Goal: Contribute content: Contribute content

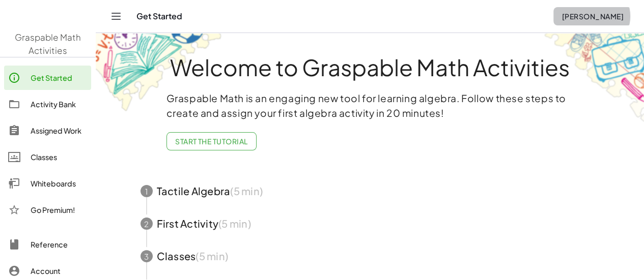
click at [585, 14] on span "kailash lodha" at bounding box center [593, 16] width 62 height 9
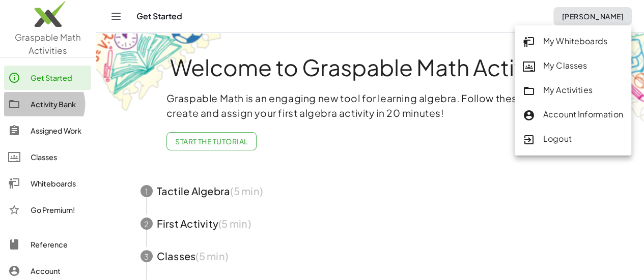
click at [47, 105] on div "Activity Bank" at bounding box center [59, 104] width 57 height 12
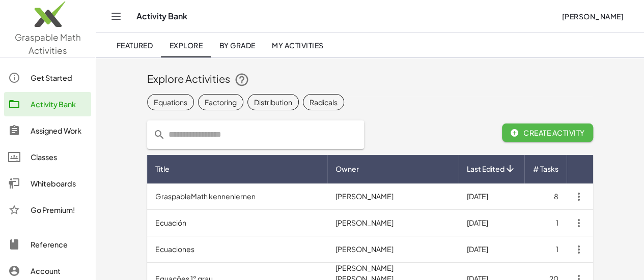
click at [585, 130] on span "Create Activity" at bounding box center [547, 132] width 75 height 9
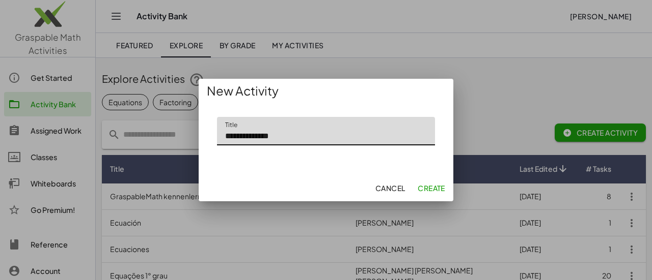
type input "**********"
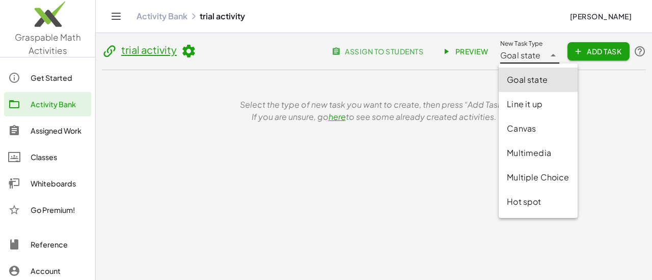
click at [552, 60] on icon at bounding box center [553, 55] width 12 height 12
click at [532, 83] on div "Goal state" at bounding box center [538, 80] width 62 height 12
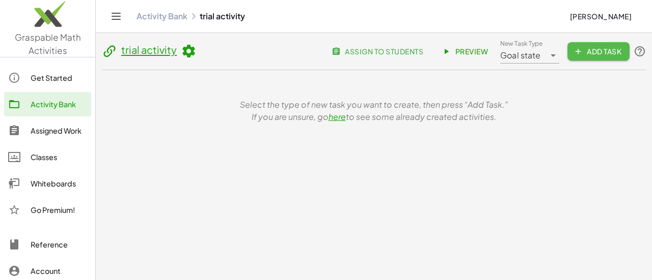
click at [590, 53] on span "Add Task" at bounding box center [598, 51] width 46 height 9
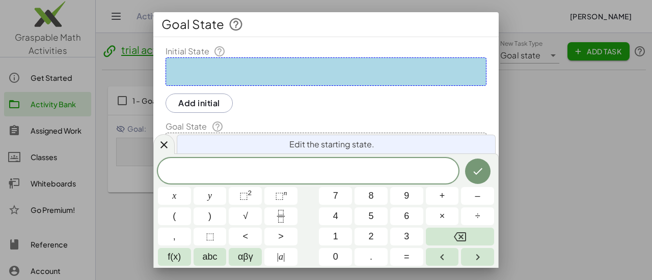
click at [325, 69] on div at bounding box center [325, 72] width 321 height 29
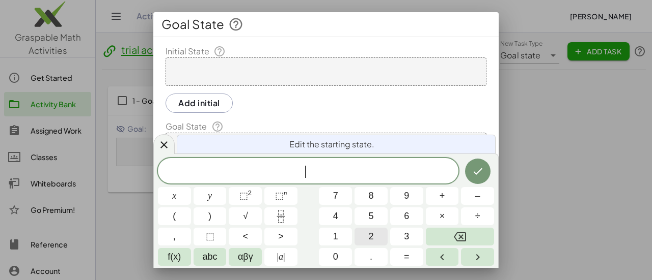
click at [371, 238] on span "2" at bounding box center [370, 237] width 5 height 14
click at [182, 214] on button "(" at bounding box center [174, 217] width 33 height 18
click at [179, 196] on button "x" at bounding box center [174, 196] width 33 height 18
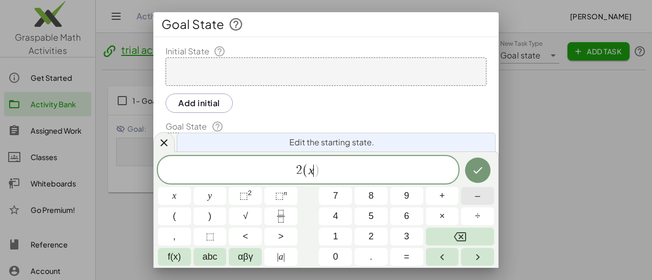
click at [479, 197] on span "–" at bounding box center [477, 196] width 5 height 14
click at [413, 234] on button "3" at bounding box center [406, 237] width 33 height 18
click at [355, 173] on span "2 ( x − 3 ) ​" at bounding box center [308, 170] width 300 height 17
click at [476, 196] on span "–" at bounding box center [477, 196] width 5 height 14
click at [409, 233] on button "3" at bounding box center [406, 237] width 33 height 18
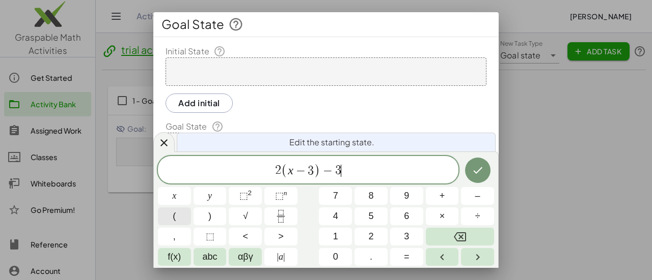
click at [180, 216] on button "(" at bounding box center [174, 217] width 33 height 18
click at [375, 238] on button "2" at bounding box center [370, 237] width 33 height 18
click at [478, 201] on span "–" at bounding box center [477, 196] width 5 height 14
click at [181, 197] on button "x" at bounding box center [174, 196] width 33 height 18
click at [376, 174] on span "2 ( x − 3 ) − 3 ( 2 − x ) ​" at bounding box center [308, 170] width 300 height 17
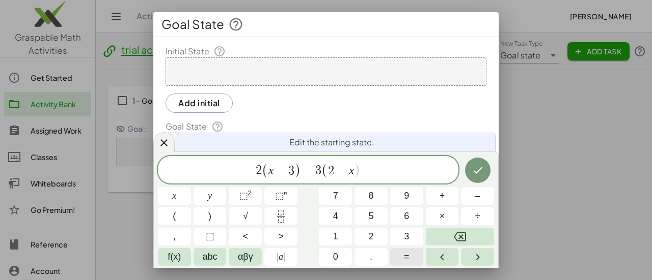
click at [405, 259] on span "=" at bounding box center [407, 257] width 6 height 14
click at [410, 234] on button "3" at bounding box center [406, 237] width 33 height 18
click at [480, 170] on icon "Done" at bounding box center [477, 170] width 9 height 7
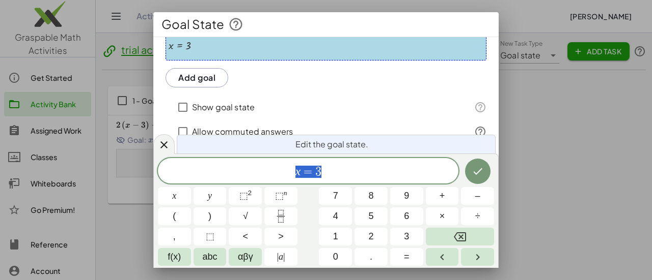
scroll to position [136, 0]
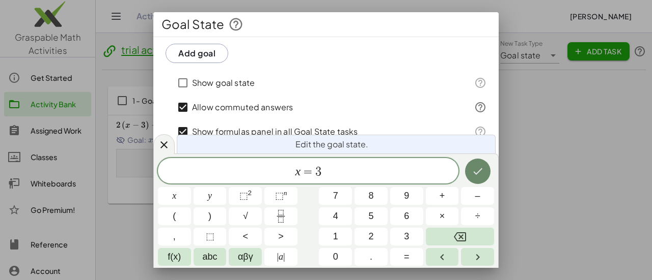
click at [471, 171] on icon "Done" at bounding box center [477, 171] width 12 height 12
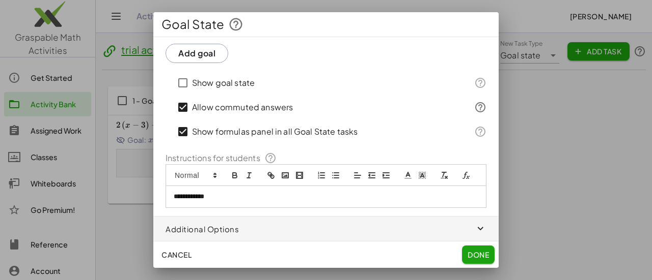
click at [266, 200] on p "**********" at bounding box center [322, 196] width 297 height 9
click at [477, 228] on icon "button" at bounding box center [481, 229] width 12 height 12
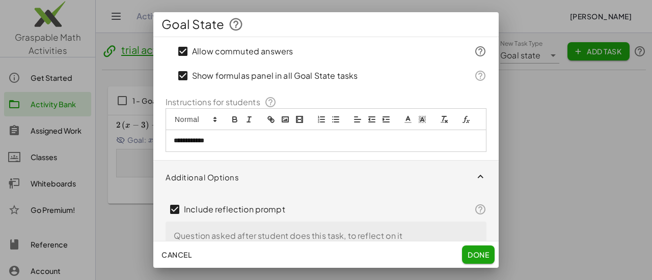
scroll to position [220, 0]
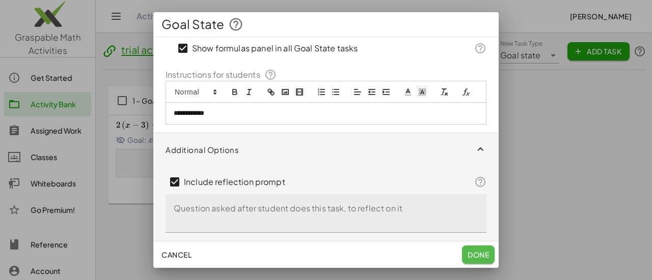
click at [475, 255] on span "Done" at bounding box center [477, 254] width 21 height 9
click at [475, 258] on span "Done" at bounding box center [477, 254] width 21 height 9
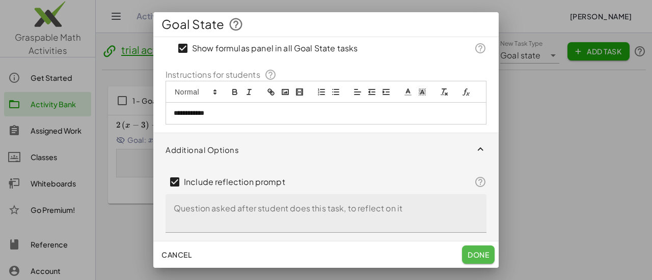
click at [475, 258] on span "Done" at bounding box center [477, 254] width 21 height 9
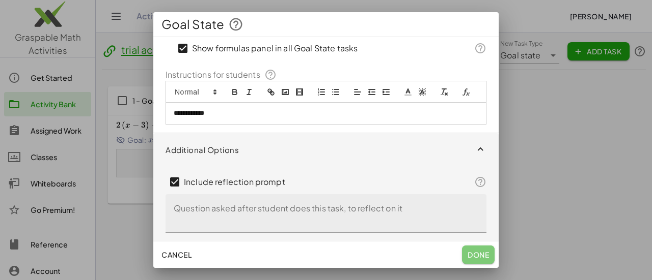
click at [475, 258] on span "Done" at bounding box center [477, 254] width 21 height 9
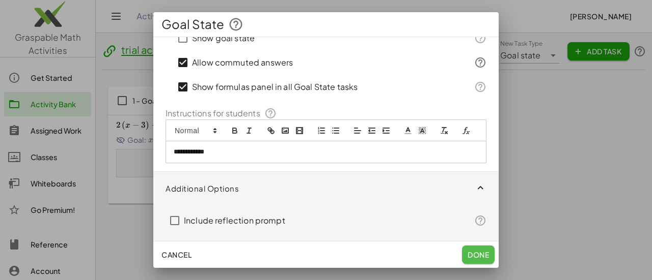
click at [475, 255] on span "Done" at bounding box center [477, 254] width 21 height 9
click at [484, 254] on span "Done" at bounding box center [477, 254] width 21 height 9
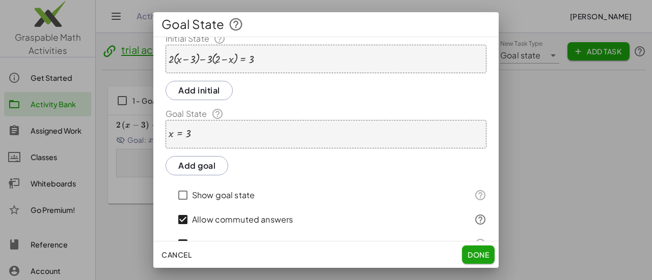
scroll to position [0, 0]
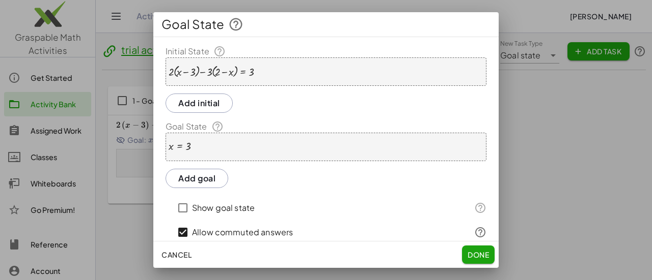
drag, startPoint x: 498, startPoint y: 99, endPoint x: 496, endPoint y: 115, distance: 15.9
click at [496, 115] on div "**********" at bounding box center [326, 140] width 652 height 280
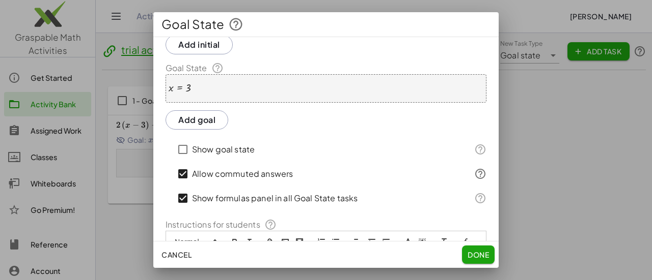
scroll to position [59, 0]
click at [435, 91] on div "x = 3" at bounding box center [325, 88] width 321 height 29
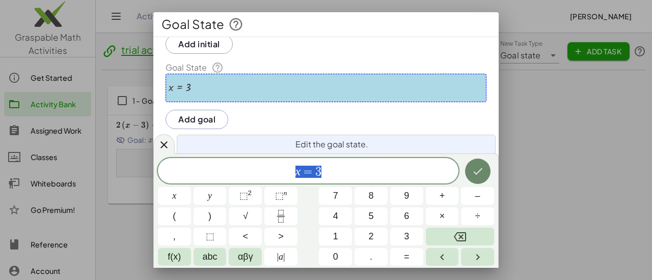
click at [482, 171] on icon "Done" at bounding box center [477, 171] width 12 height 12
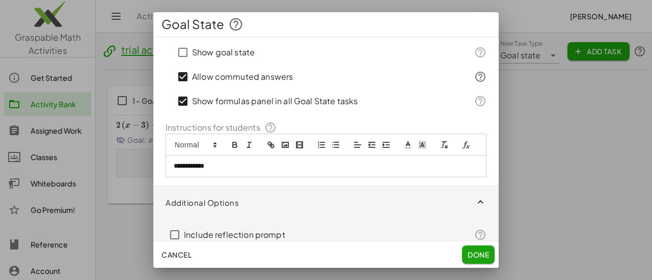
scroll to position [181, 0]
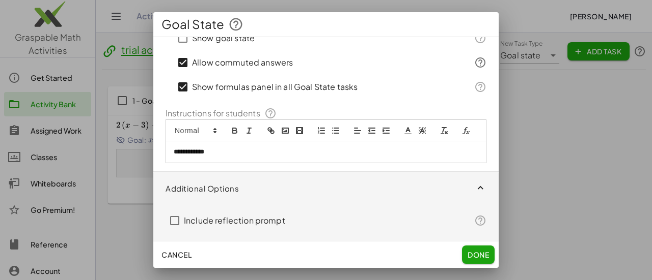
click at [427, 150] on p "**********" at bounding box center [322, 152] width 297 height 9
click at [475, 252] on span "Done" at bounding box center [477, 254] width 21 height 9
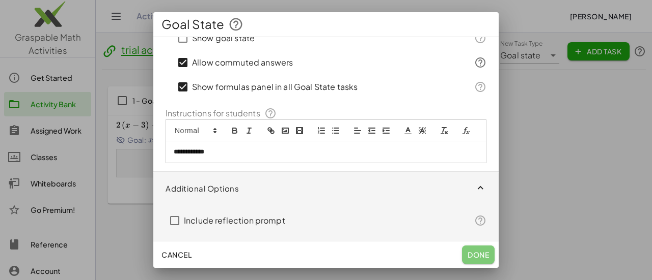
click at [475, 252] on span "Done" at bounding box center [477, 254] width 21 height 9
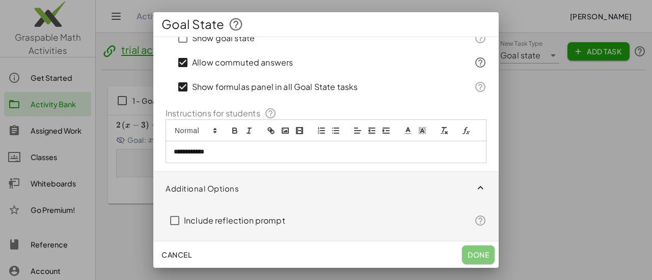
click at [475, 252] on span "Done" at bounding box center [477, 254] width 21 height 9
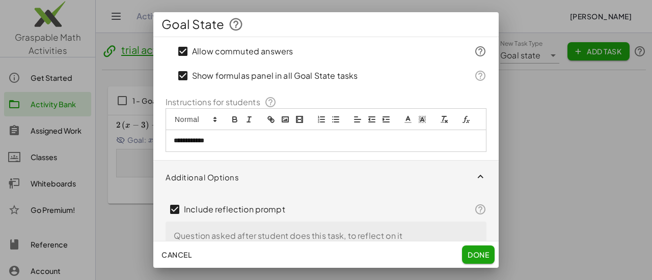
scroll to position [220, 0]
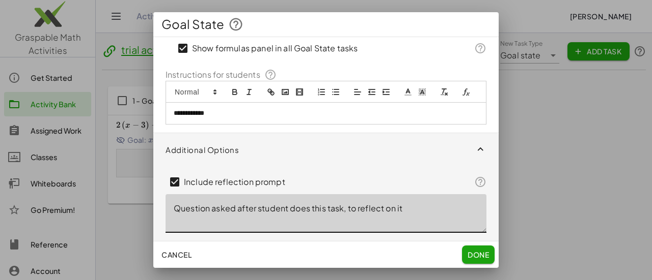
click at [300, 213] on textarea "Question asked after student does this task, to reflect on it" at bounding box center [325, 213] width 321 height 39
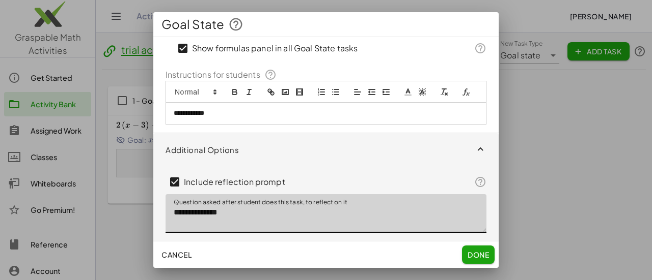
type textarea "**********"
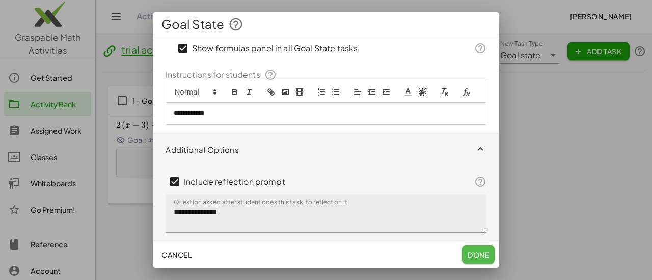
click at [475, 251] on span "Done" at bounding box center [477, 254] width 21 height 9
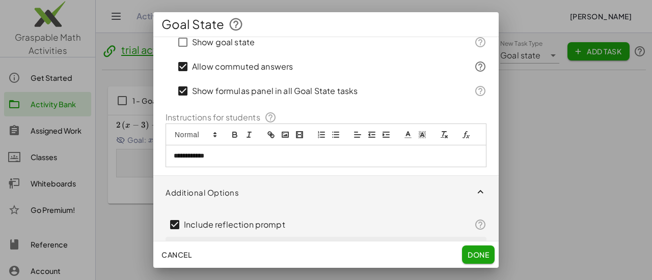
scroll to position [155, 0]
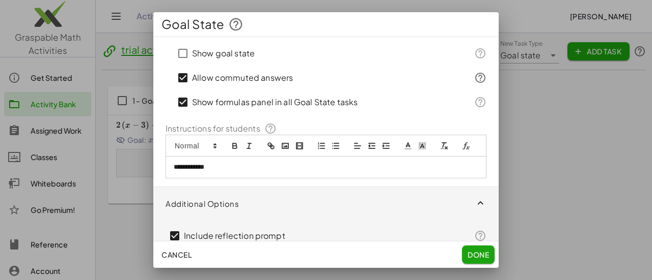
click at [230, 172] on p "**********" at bounding box center [322, 167] width 297 height 9
click at [247, 157] on div at bounding box center [325, 146] width 321 height 22
drag, startPoint x: 489, startPoint y: 154, endPoint x: 495, endPoint y: 139, distance: 16.4
click at [495, 139] on div "**********" at bounding box center [325, 139] width 345 height 204
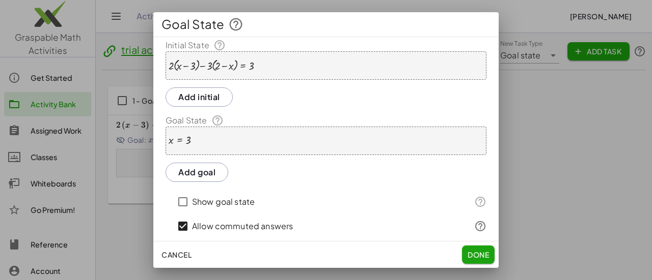
scroll to position [0, 0]
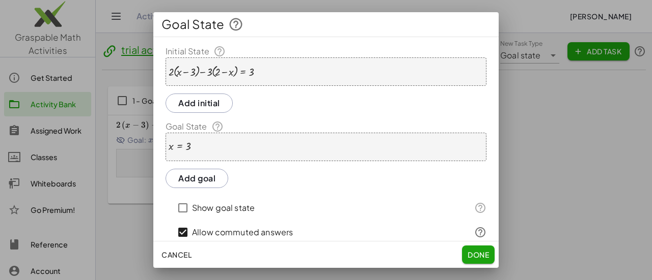
click at [243, 139] on div "x = 3" at bounding box center [325, 147] width 321 height 29
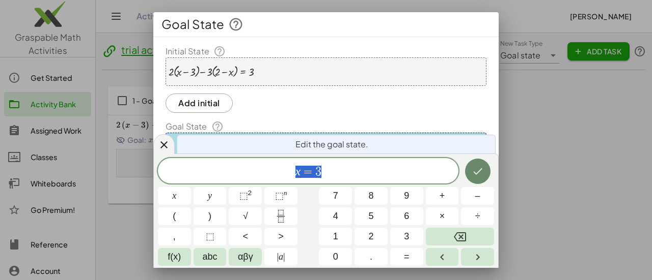
click at [480, 175] on icon "Done" at bounding box center [477, 171] width 12 height 12
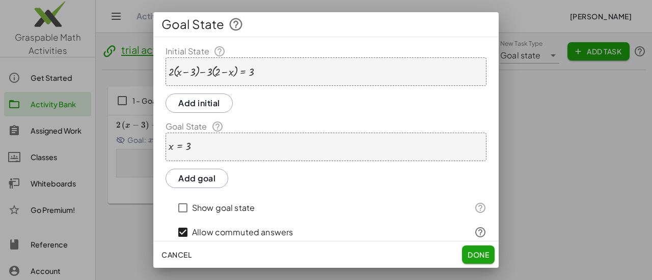
click at [233, 23] on icon at bounding box center [235, 24] width 15 height 15
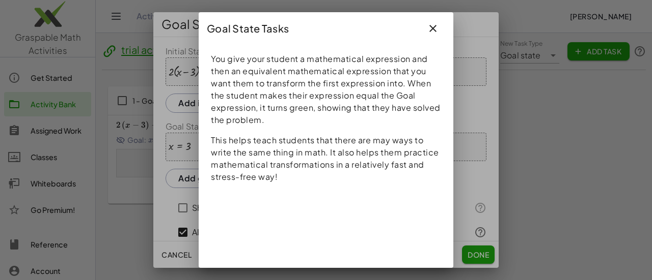
click at [434, 27] on icon "button" at bounding box center [433, 28] width 12 height 12
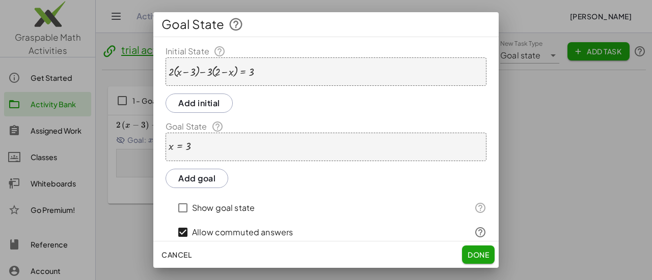
click at [232, 24] on icon at bounding box center [235, 24] width 15 height 15
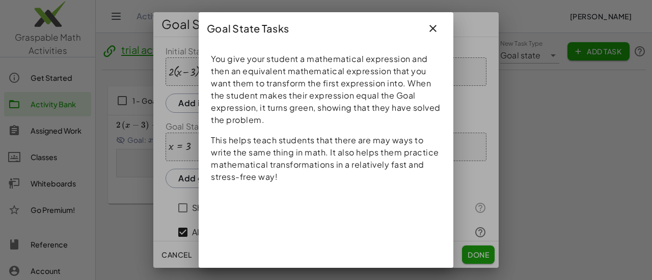
click at [434, 29] on icon "button" at bounding box center [433, 28] width 12 height 12
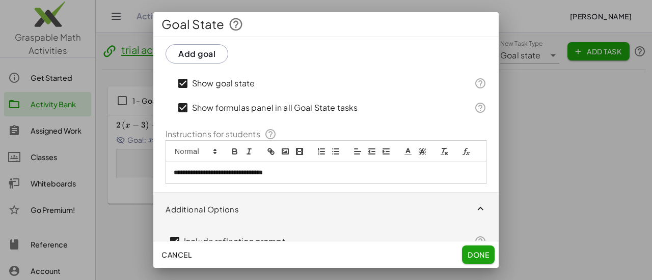
scroll to position [195, 0]
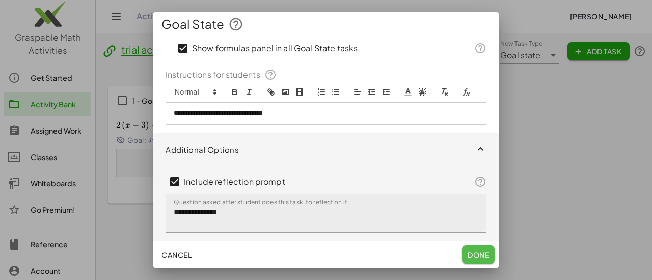
click at [486, 251] on span "Done" at bounding box center [477, 254] width 21 height 9
click at [480, 256] on span "Done" at bounding box center [477, 254] width 21 height 9
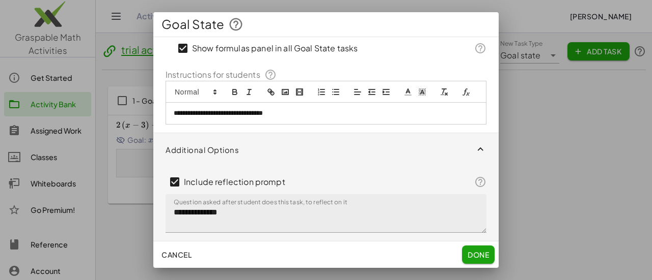
click at [539, 166] on div at bounding box center [326, 140] width 652 height 280
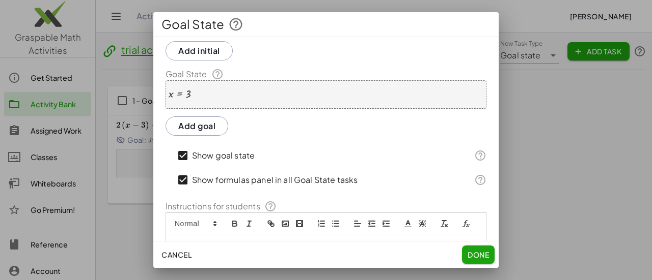
scroll to position [0, 0]
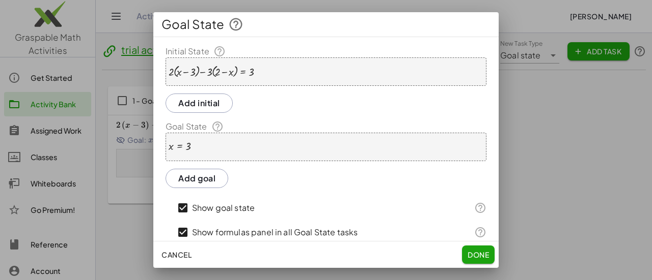
click at [180, 255] on span "Cancel" at bounding box center [176, 254] width 30 height 9
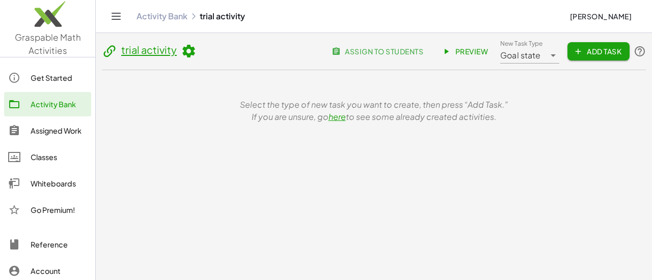
click at [588, 52] on span "Add Task" at bounding box center [598, 51] width 46 height 9
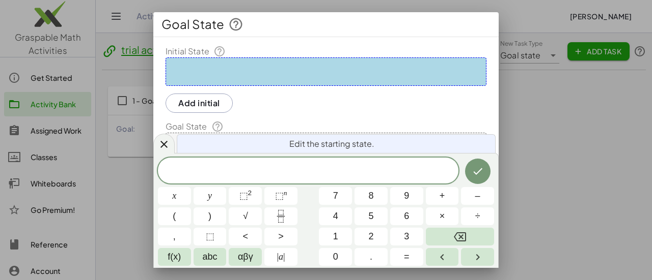
click at [350, 65] on div at bounding box center [325, 72] width 321 height 29
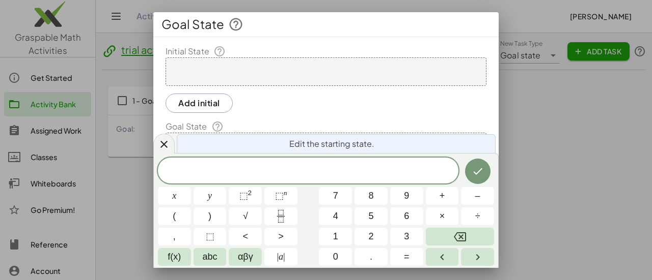
click at [280, 62] on div at bounding box center [325, 72] width 321 height 29
click at [248, 67] on div at bounding box center [325, 72] width 321 height 29
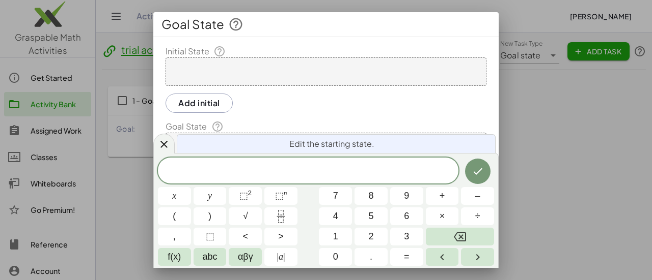
click at [248, 67] on div at bounding box center [325, 72] width 321 height 29
click at [375, 237] on button "2" at bounding box center [370, 237] width 33 height 18
click at [180, 216] on button "(" at bounding box center [174, 217] width 33 height 18
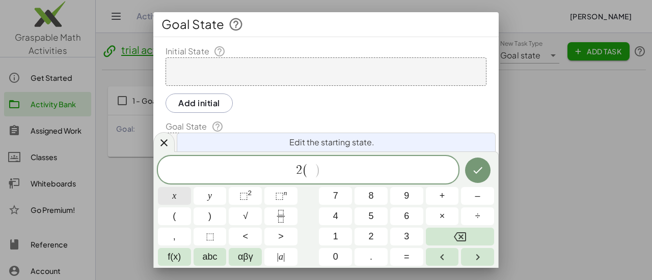
click at [180, 198] on button "x" at bounding box center [174, 196] width 33 height 18
click at [475, 198] on span "–" at bounding box center [477, 196] width 5 height 14
click at [333, 237] on span "1" at bounding box center [335, 237] width 5 height 14
click at [356, 170] on span "2 ( x − 1 ) ​" at bounding box center [308, 170] width 300 height 17
click at [402, 256] on button "=" at bounding box center [406, 257] width 33 height 18
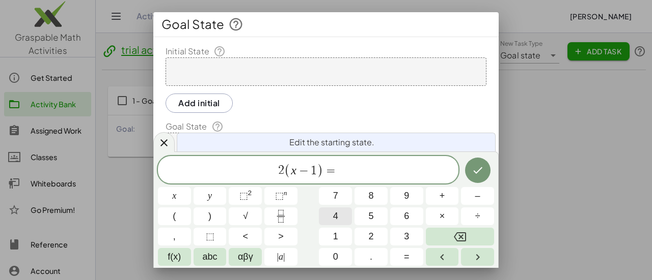
click at [334, 212] on span "4" at bounding box center [335, 217] width 5 height 14
click at [473, 172] on icon "Done" at bounding box center [477, 170] width 9 height 7
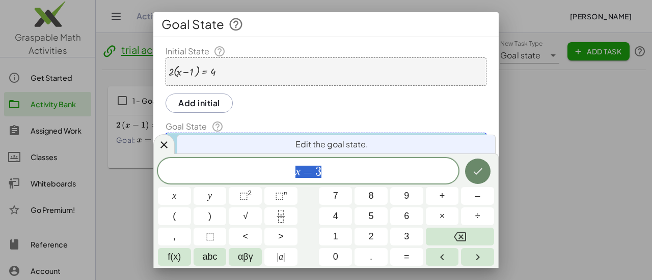
click at [473, 172] on icon "Done" at bounding box center [477, 171] width 12 height 12
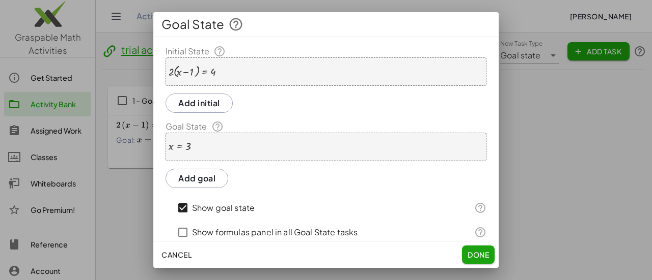
click at [237, 133] on div "Add initial" at bounding box center [325, 147] width 321 height 29
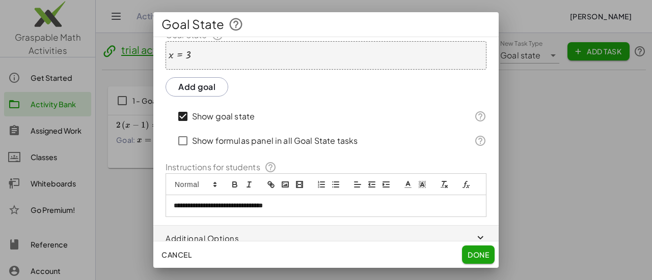
scroll to position [112, 0]
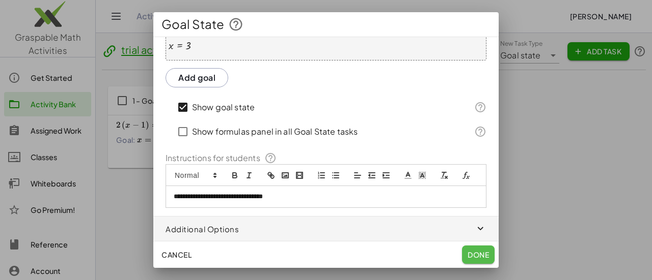
click at [475, 257] on span "Done" at bounding box center [477, 254] width 21 height 9
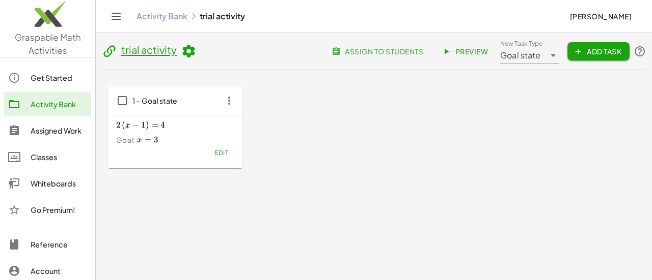
click at [455, 48] on span "Preview" at bounding box center [465, 51] width 44 height 9
click at [226, 151] on span "Edit" at bounding box center [221, 153] width 14 height 8
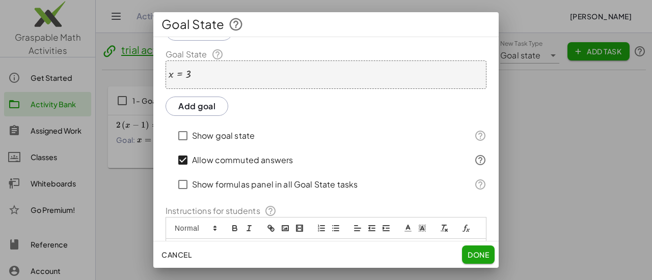
scroll to position [136, 0]
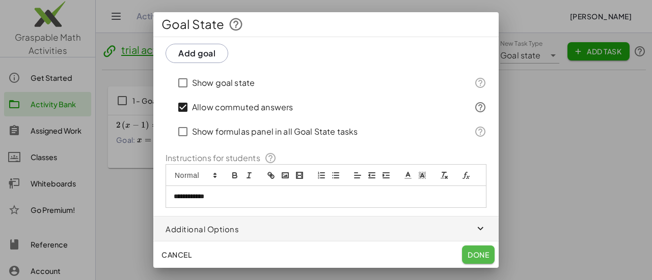
click at [476, 254] on span "Done" at bounding box center [477, 254] width 21 height 9
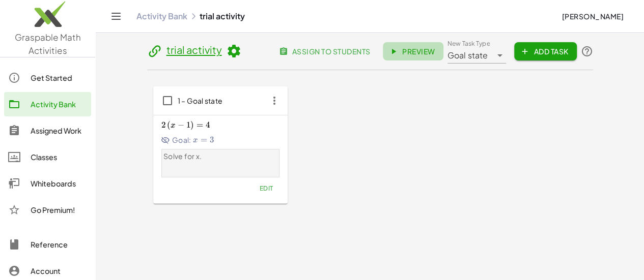
click at [398, 50] on icon at bounding box center [393, 51] width 9 height 9
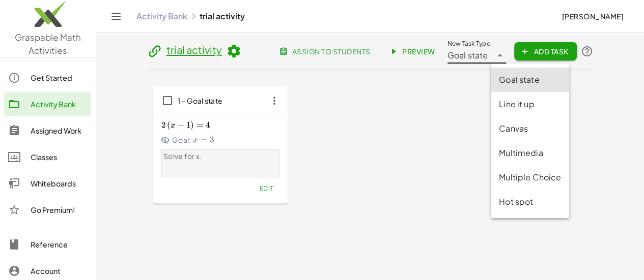
click at [506, 57] on icon at bounding box center [500, 55] width 12 height 12
click at [524, 126] on div "Canvas" at bounding box center [530, 129] width 62 height 12
type input "******"
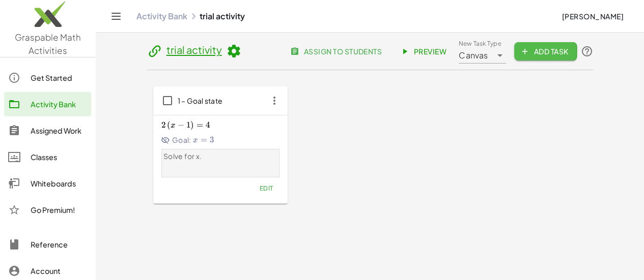
click at [576, 57] on button "Add Task" at bounding box center [545, 51] width 62 height 18
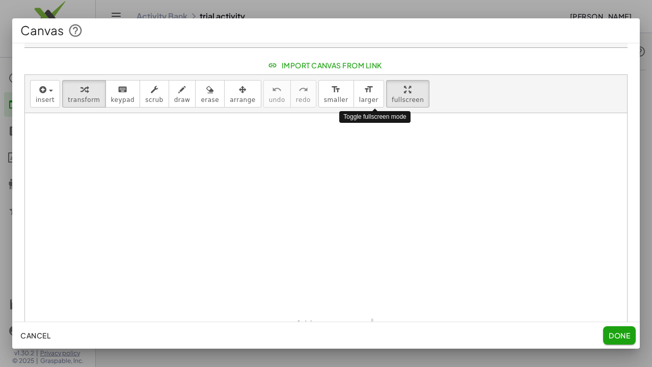
scroll to position [0, 0]
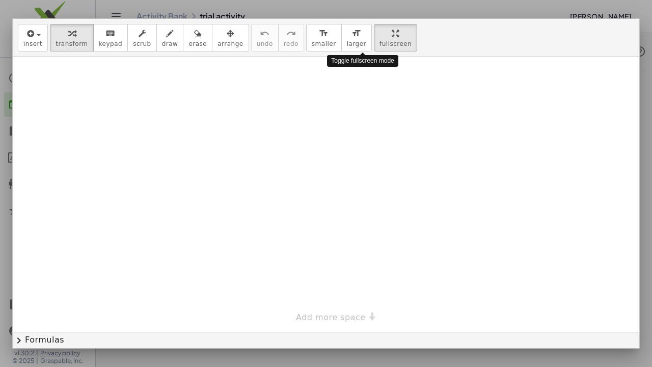
drag, startPoint x: 379, startPoint y: 89, endPoint x: 379, endPoint y: 151, distance: 61.6
click at [379, 151] on div "insert select one: Math Expression Function Text Youtube Video Graphing Geometr…" at bounding box center [326, 183] width 626 height 329
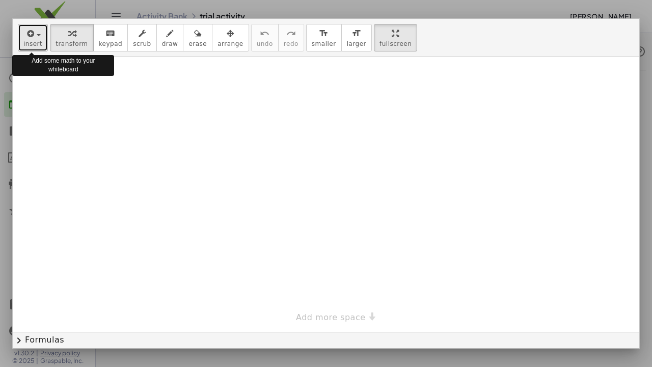
click at [25, 27] on icon "button" at bounding box center [29, 33] width 9 height 12
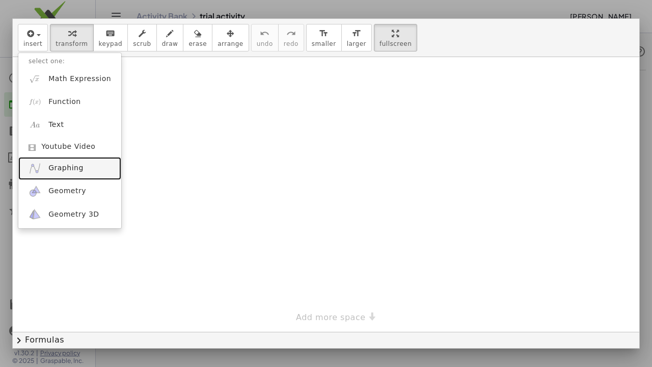
click at [51, 163] on span "Graphing" at bounding box center [65, 168] width 35 height 10
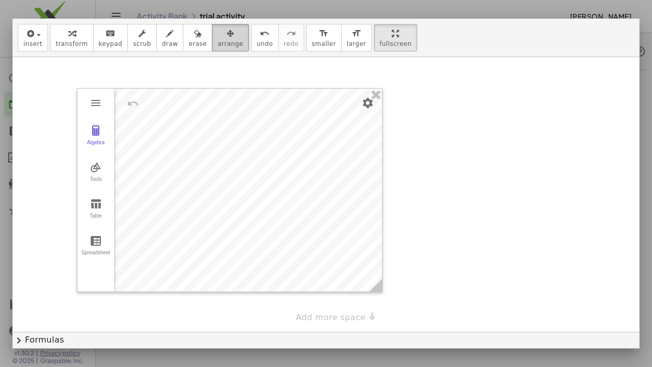
click at [227, 27] on icon "button" at bounding box center [231, 33] width 8 height 12
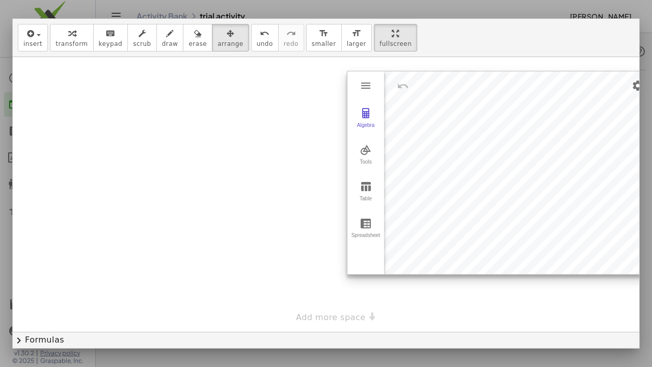
drag, startPoint x: 208, startPoint y: 151, endPoint x: 482, endPoint y: 134, distance: 274.4
click at [482, 134] on div at bounding box center [499, 172] width 304 height 203
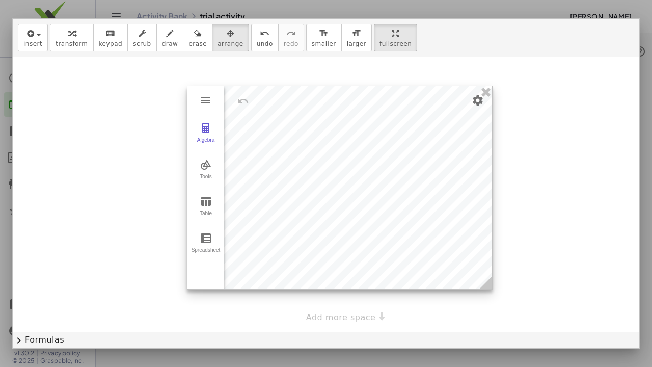
drag, startPoint x: 491, startPoint y: 137, endPoint x: 325, endPoint y: 152, distance: 166.6
click at [325, 152] on div at bounding box center [339, 187] width 304 height 203
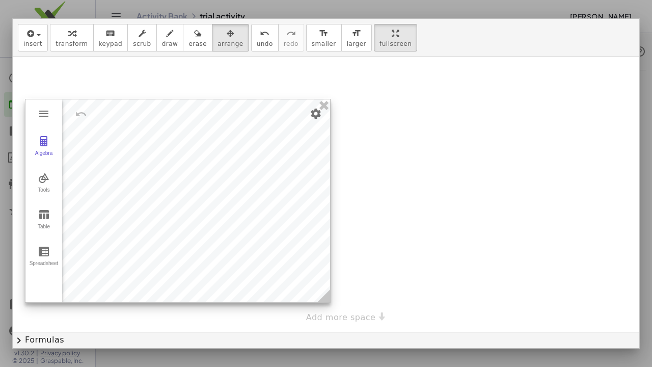
drag, startPoint x: 325, startPoint y: 152, endPoint x: 165, endPoint y: 165, distance: 160.4
click at [165, 165] on div at bounding box center [177, 200] width 304 height 203
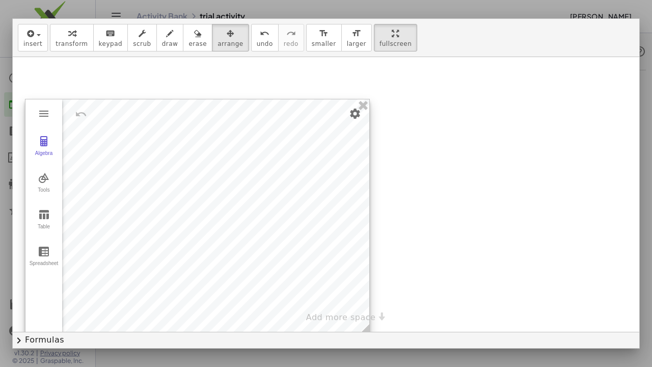
drag, startPoint x: 315, startPoint y: 278, endPoint x: 354, endPoint y: 313, distance: 52.3
click at [356, 280] on icon at bounding box center [362, 330] width 13 height 13
click at [38, 135] on img "Graphing Calculator" at bounding box center [44, 141] width 12 height 12
click at [38, 172] on img "Graphing Calculator" at bounding box center [44, 178] width 12 height 12
click at [38, 208] on img "Graphing Calculator" at bounding box center [44, 214] width 12 height 12
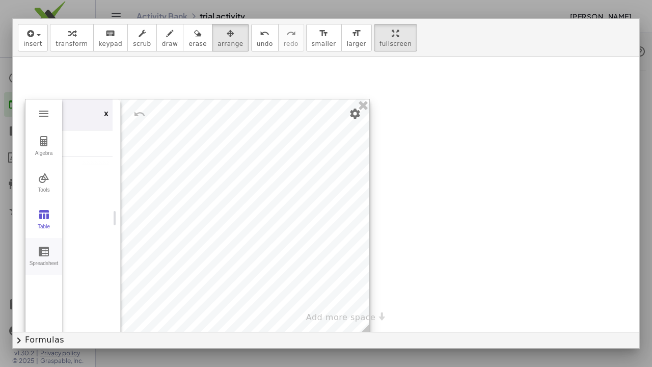
click at [38, 245] on img "Graphing Calculator" at bounding box center [44, 251] width 12 height 12
click at [32, 128] on button "Algebra" at bounding box center [43, 146] width 37 height 37
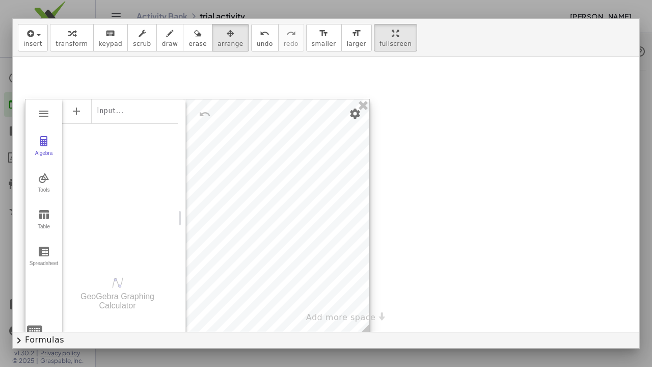
drag, startPoint x: 103, startPoint y: 198, endPoint x: 168, endPoint y: 207, distance: 65.8
click at [178, 207] on div "Graphing Calculator" at bounding box center [182, 217] width 8 height 237
click at [110, 99] on div "Algebra" at bounding box center [120, 110] width 116 height 22
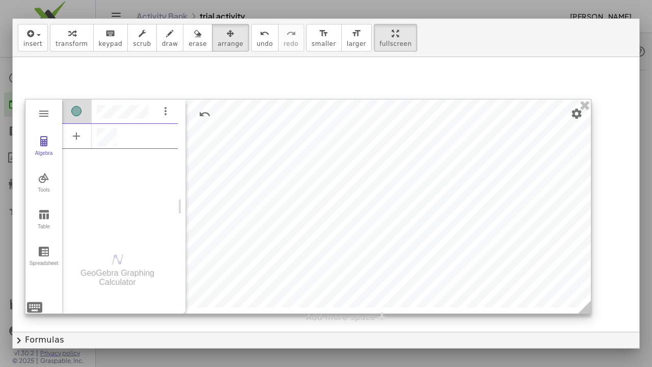
drag, startPoint x: 355, startPoint y: 316, endPoint x: 572, endPoint y: 299, distance: 217.5
click at [578, 280] on icon at bounding box center [584, 306] width 13 height 13
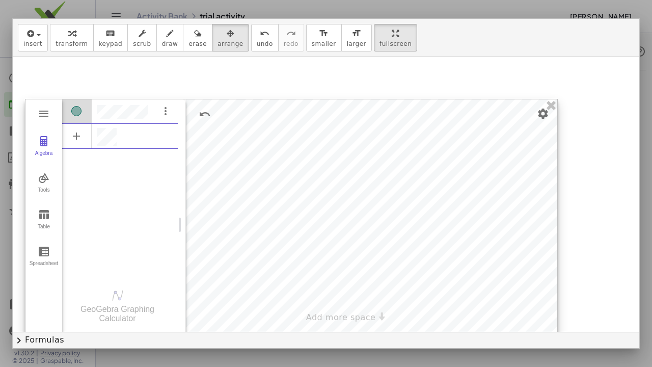
drag, startPoint x: 573, startPoint y: 298, endPoint x: 544, endPoint y: 328, distance: 41.4
click at [544, 280] on icon at bounding box center [550, 342] width 13 height 13
click at [159, 180] on img "Options" at bounding box center [165, 186] width 12 height 12
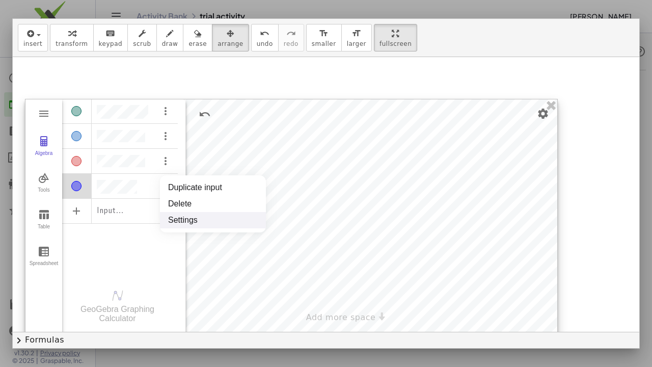
click at [174, 212] on li "Settings" at bounding box center [213, 220] width 106 height 16
click at [532, 99] on div "**********" at bounding box center [291, 224] width 532 height 251
click at [131, 174] on div "Algebra" at bounding box center [120, 185] width 116 height 22
click at [159, 180] on img "Options" at bounding box center [165, 186] width 12 height 12
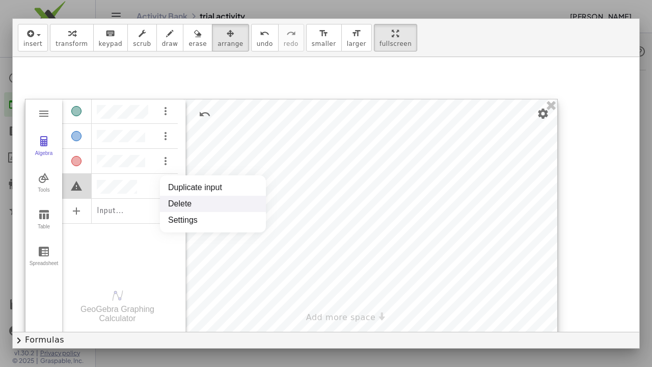
click at [166, 195] on li "Delete" at bounding box center [213, 203] width 106 height 16
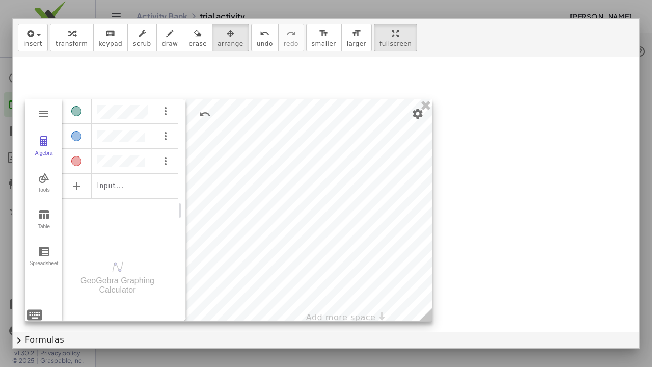
drag, startPoint x: 542, startPoint y: 323, endPoint x: 417, endPoint y: 295, distance: 128.4
click at [419, 280] on icon at bounding box center [425, 314] width 13 height 13
click at [36, 150] on div "Algebra" at bounding box center [43, 157] width 33 height 14
click at [38, 107] on img "Graphing Calculator" at bounding box center [44, 113] width 12 height 12
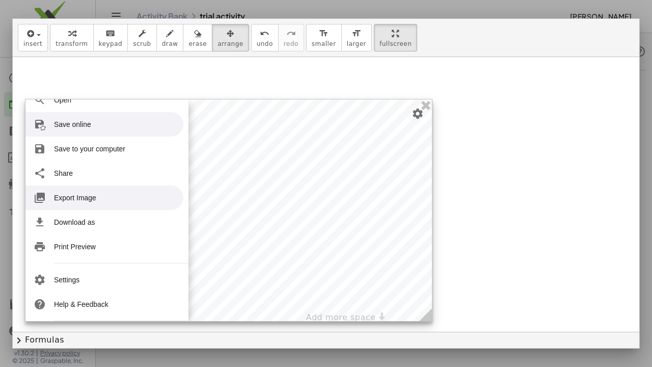
scroll to position [105, 0]
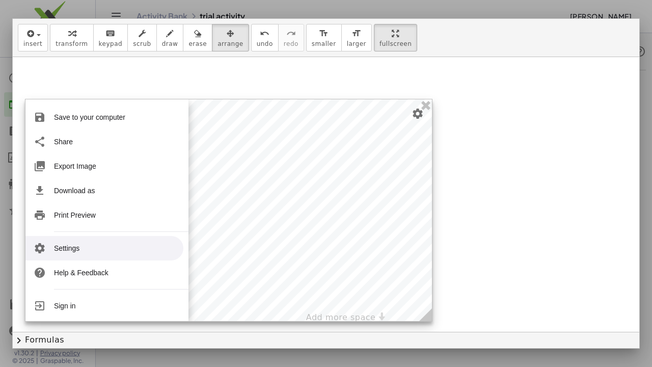
click at [60, 236] on li "Settings" at bounding box center [104, 248] width 158 height 24
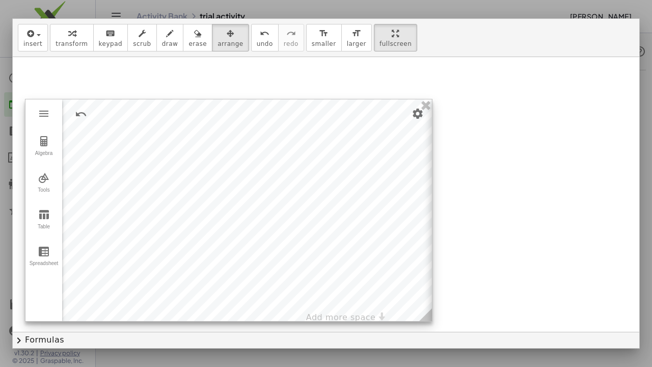
click at [412, 99] on div "GeoGebra Graphing Calculator Clear All Open Save online Save to your computer S…" at bounding box center [228, 210] width 407 height 222
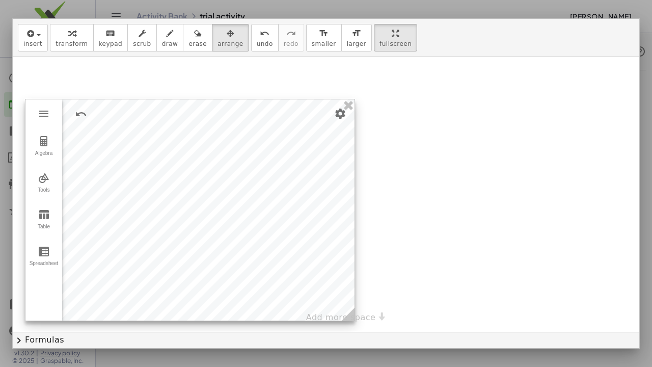
drag, startPoint x: 415, startPoint y: 297, endPoint x: 338, endPoint y: 296, distance: 77.4
click at [342, 280] on icon at bounding box center [348, 313] width 13 height 13
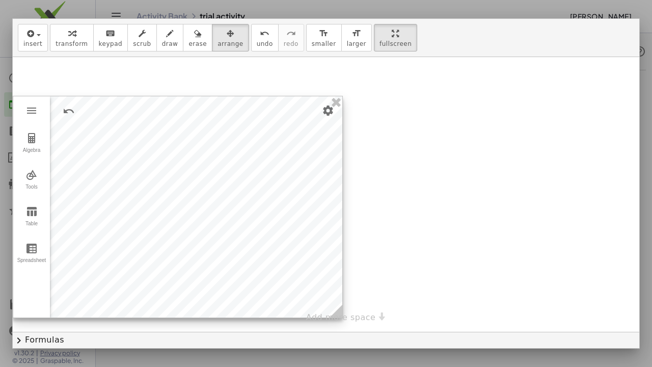
drag, startPoint x: 192, startPoint y: 219, endPoint x: 110, endPoint y: 217, distance: 82.0
click at [110, 217] on div at bounding box center [177, 206] width 329 height 221
drag, startPoint x: 185, startPoint y: 227, endPoint x: 141, endPoint y: 225, distance: 44.3
click at [141, 225] on div at bounding box center [177, 205] width 329 height 221
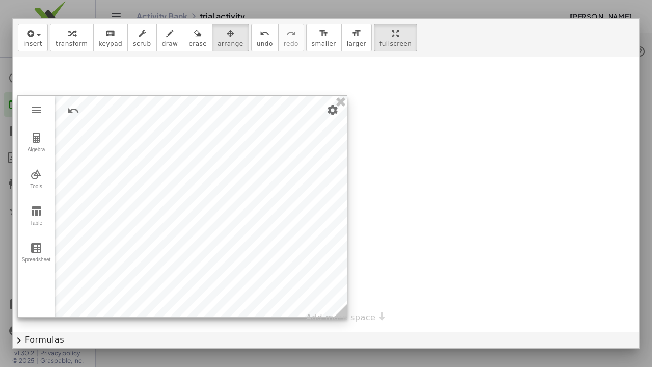
drag, startPoint x: 184, startPoint y: 188, endPoint x: 188, endPoint y: 191, distance: 5.5
click at [188, 191] on div at bounding box center [182, 206] width 329 height 221
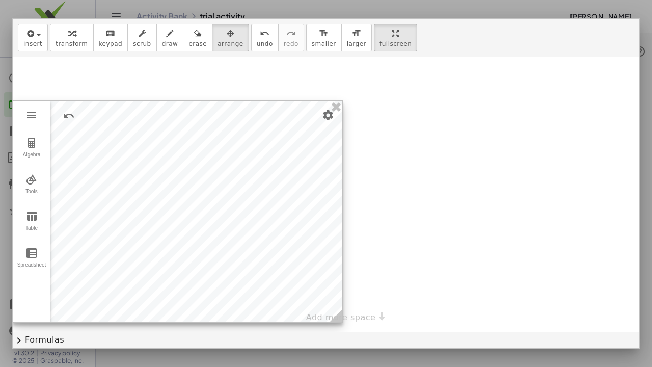
drag, startPoint x: 197, startPoint y: 228, endPoint x: 172, endPoint y: 229, distance: 24.5
click at [172, 229] on div at bounding box center [177, 211] width 329 height 221
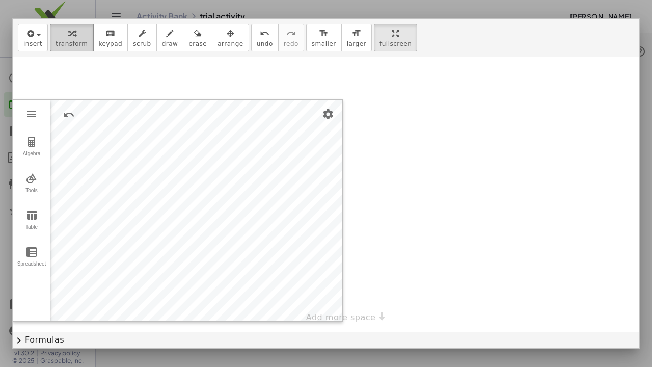
click at [59, 29] on button "transform" at bounding box center [71, 37] width 43 height 27
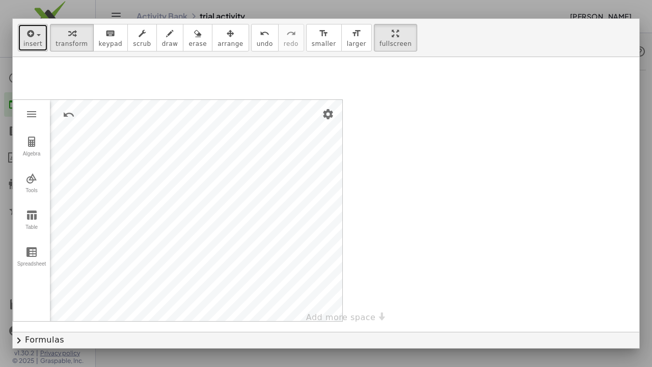
click at [25, 40] on span "insert" at bounding box center [32, 43] width 19 height 7
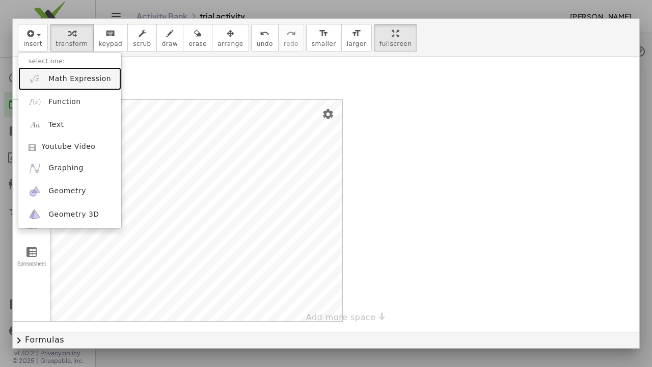
click at [63, 74] on span "Math Expression" at bounding box center [79, 79] width 63 height 10
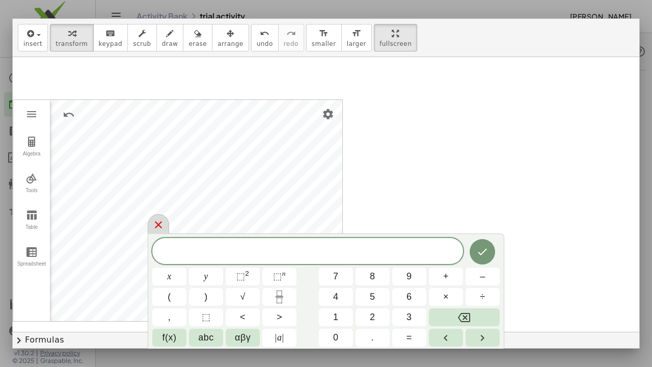
click at [161, 231] on icon at bounding box center [158, 224] width 12 height 12
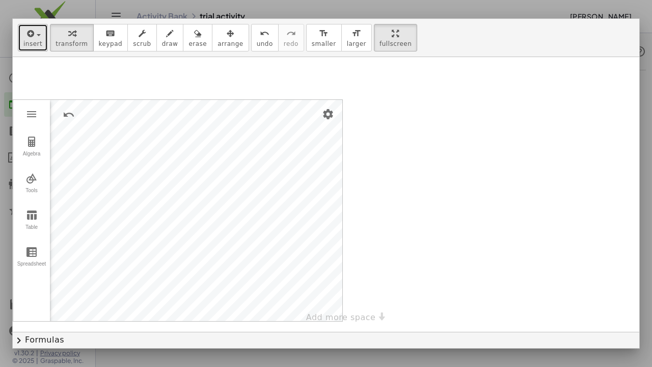
click at [23, 40] on span "insert" at bounding box center [32, 43] width 19 height 7
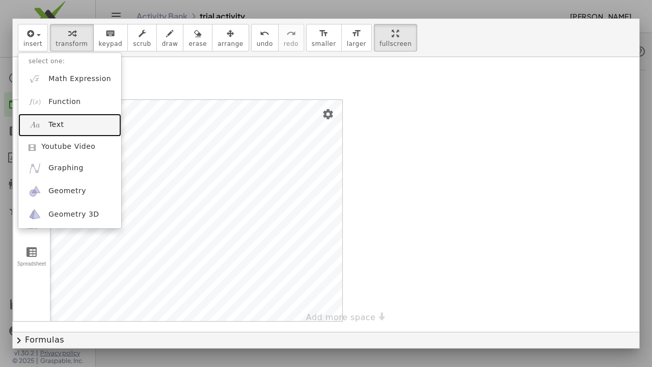
click at [48, 120] on span "Text" at bounding box center [55, 125] width 15 height 10
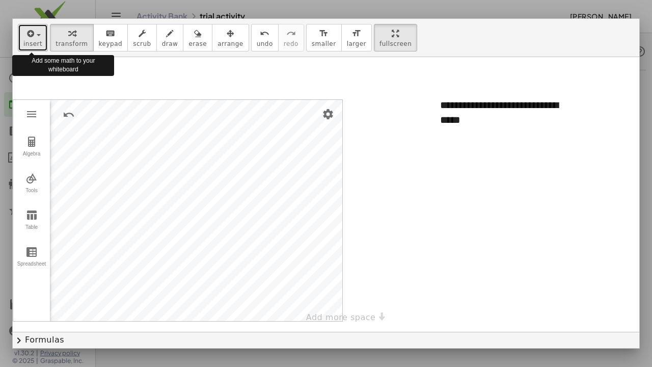
click at [23, 27] on div "button" at bounding box center [32, 33] width 19 height 12
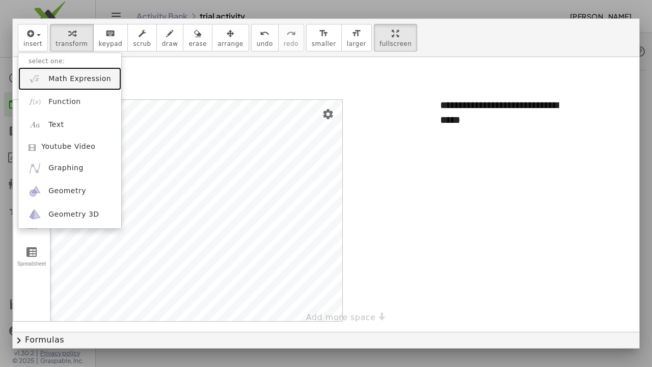
click at [65, 74] on span "Math Expression" at bounding box center [79, 79] width 63 height 10
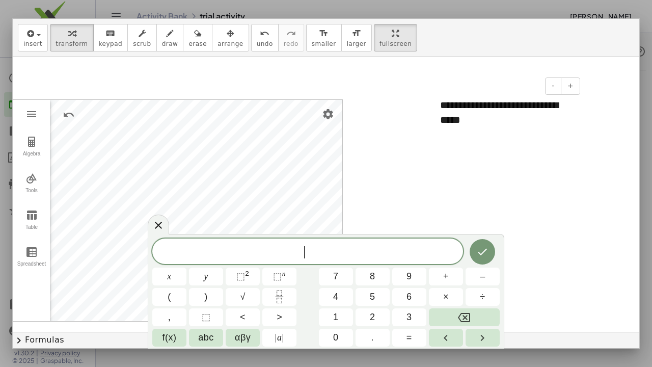
click at [485, 103] on div "**********" at bounding box center [506, 112] width 153 height 49
click at [208, 280] on button "y" at bounding box center [206, 276] width 34 height 18
click at [242, 280] on span "⬚" at bounding box center [240, 276] width 9 height 10
click at [409, 280] on span "=" at bounding box center [409, 337] width 6 height 14
click at [174, 280] on button "x" at bounding box center [169, 276] width 34 height 18
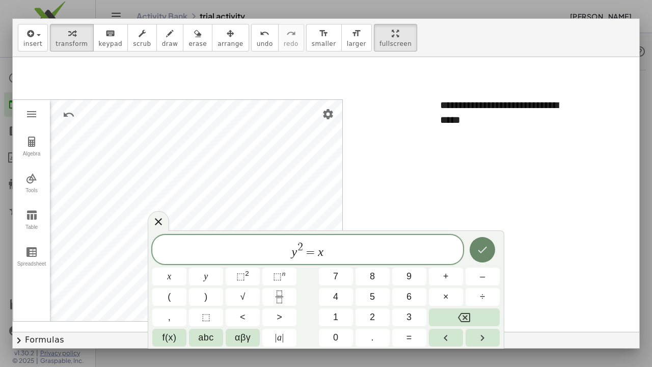
click at [476, 256] on icon "Done" at bounding box center [482, 249] width 12 height 12
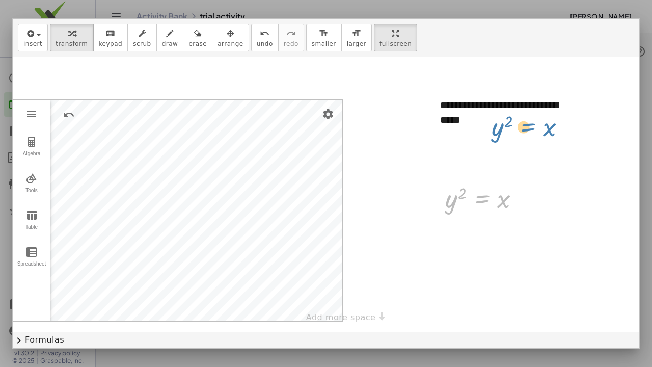
drag, startPoint x: 468, startPoint y: 183, endPoint x: 515, endPoint y: 106, distance: 89.7
click at [486, 104] on div "**********" at bounding box center [506, 112] width 153 height 49
click at [484, 183] on div at bounding box center [486, 198] width 93 height 34
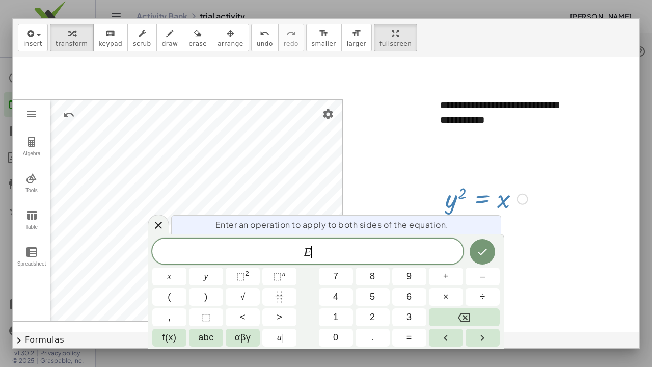
click at [378, 259] on span "E ​" at bounding box center [307, 252] width 311 height 14
click at [161, 231] on icon at bounding box center [158, 225] width 12 height 12
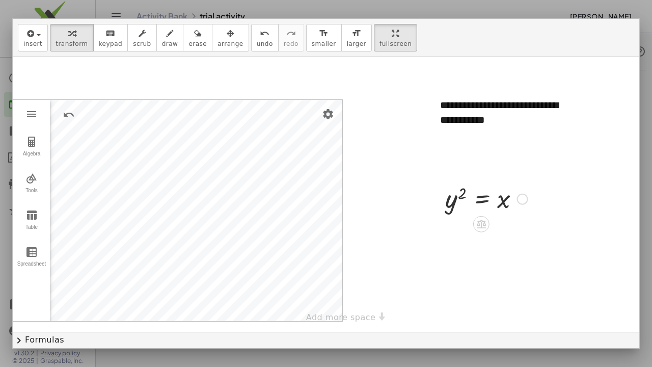
click at [464, 181] on div at bounding box center [486, 198] width 93 height 34
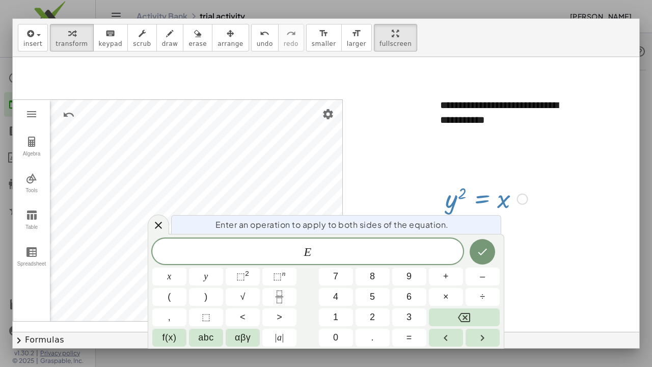
click at [465, 181] on div at bounding box center [486, 198] width 93 height 34
drag, startPoint x: 465, startPoint y: 181, endPoint x: 445, endPoint y: 190, distance: 21.9
click at [445, 190] on div at bounding box center [486, 198] width 93 height 34
click at [485, 264] on button "Done" at bounding box center [481, 251] width 25 height 25
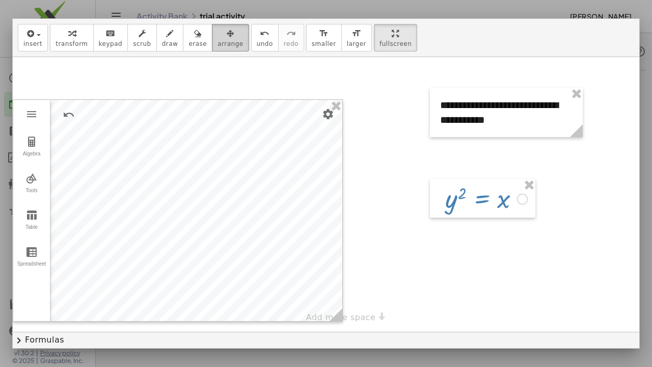
click at [212, 24] on button "arrange" at bounding box center [230, 37] width 37 height 27
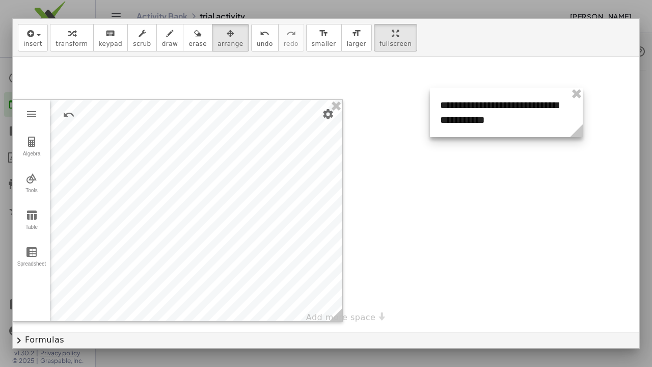
click at [563, 88] on div at bounding box center [506, 112] width 153 height 49
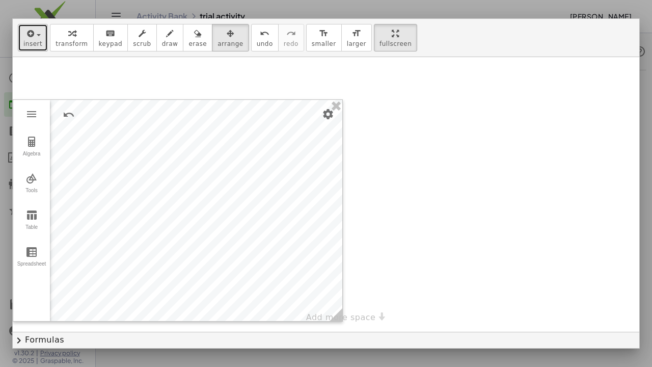
click at [23, 27] on div "button" at bounding box center [32, 33] width 19 height 12
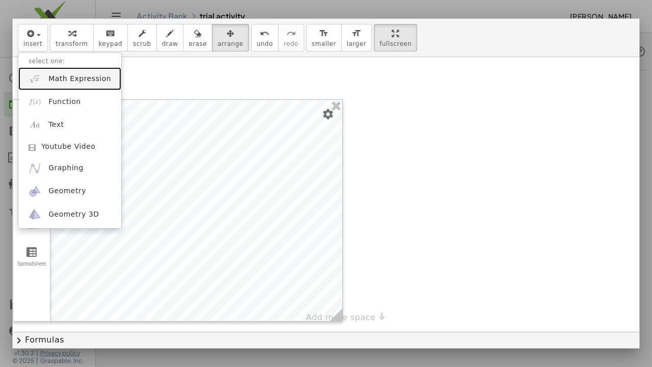
click at [74, 69] on link "Math Expression" at bounding box center [69, 78] width 103 height 23
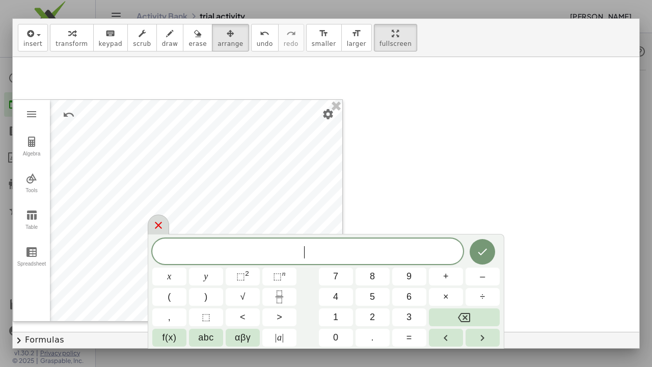
click at [160, 231] on icon at bounding box center [158, 225] width 12 height 12
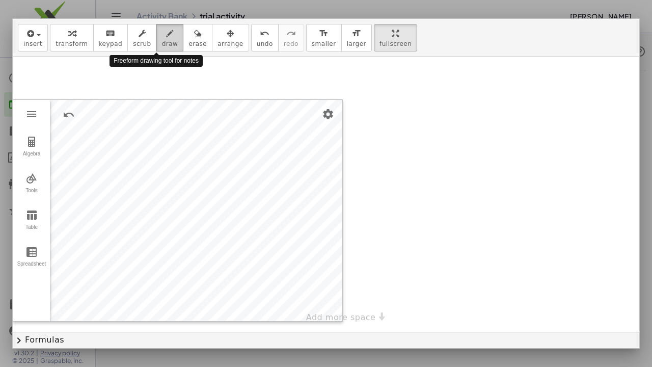
click at [156, 30] on button "draw" at bounding box center [169, 37] width 27 height 27
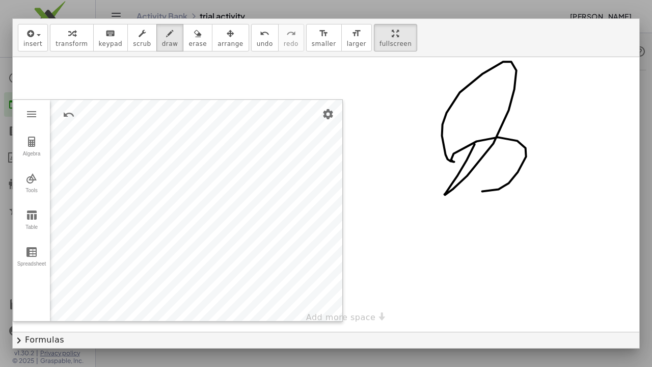
drag, startPoint x: 462, startPoint y: 125, endPoint x: 521, endPoint y: 100, distance: 64.8
click at [521, 100] on div at bounding box center [336, 194] width 647 height 274
click at [27, 40] on span "insert" at bounding box center [32, 43] width 19 height 7
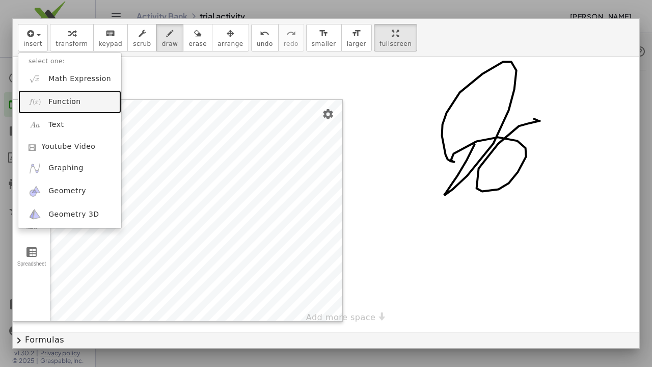
click at [48, 97] on span "Function" at bounding box center [64, 102] width 33 height 10
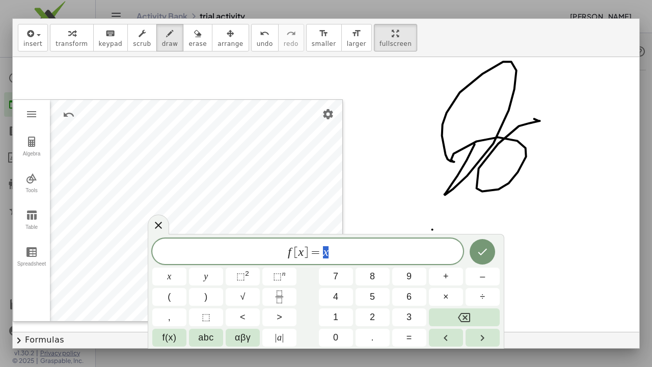
click at [419, 210] on div at bounding box center [336, 194] width 647 height 274
click at [485, 258] on icon "Done" at bounding box center [482, 251] width 12 height 12
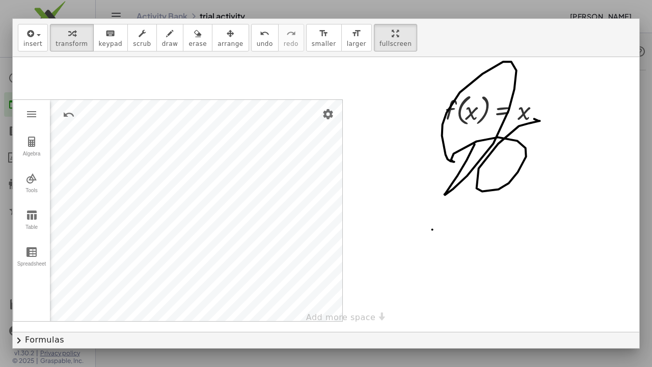
click at [371, 22] on div "insert select one: Math Expression Function Text Youtube Video Graphing Geometr…" at bounding box center [326, 38] width 626 height 38
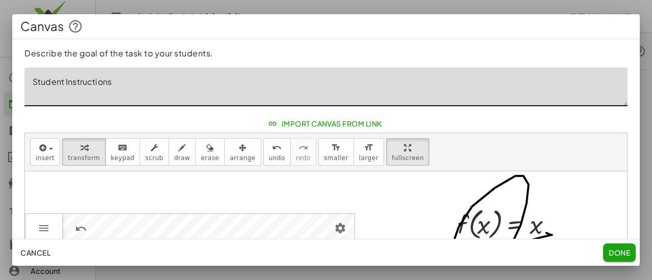
click at [325, 81] on textarea "Student Instructions" at bounding box center [325, 87] width 603 height 39
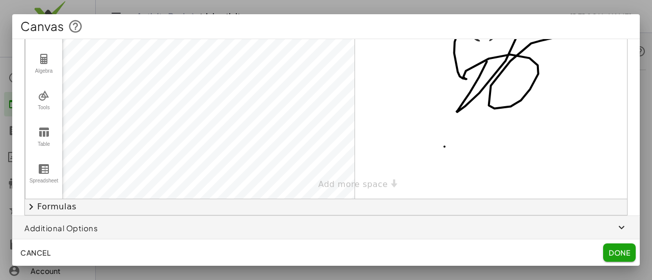
scroll to position [47, 0]
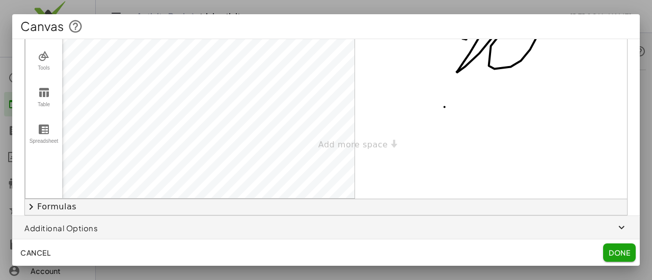
type textarea "**********"
click at [616, 222] on icon "button" at bounding box center [622, 228] width 12 height 12
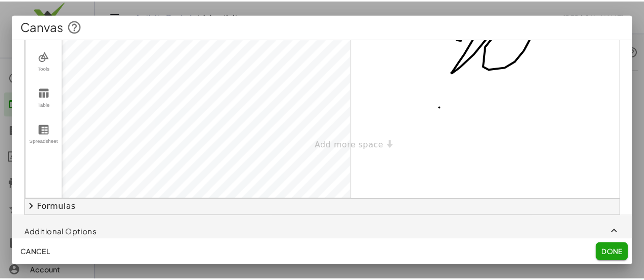
scroll to position [242, 0]
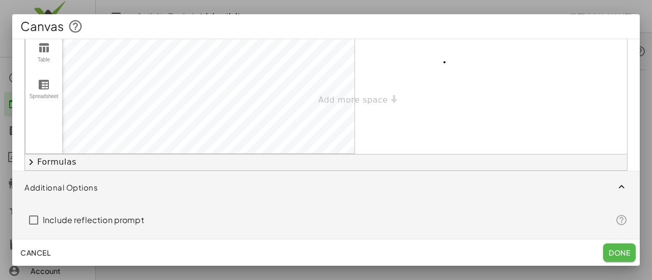
click at [615, 249] on span "Done" at bounding box center [618, 252] width 21 height 9
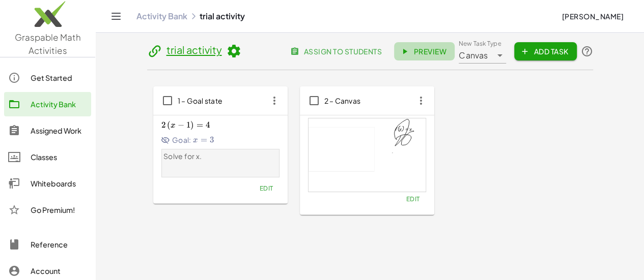
click at [446, 52] on span "Preview" at bounding box center [424, 51] width 44 height 9
click at [412, 101] on icon "button" at bounding box center [421, 101] width 18 height 18
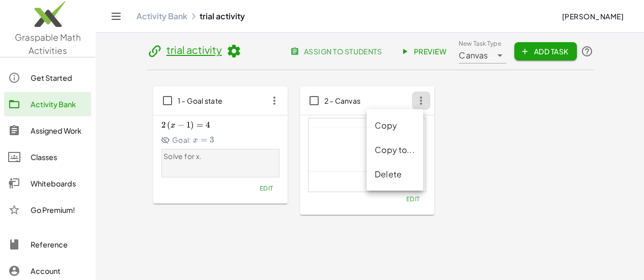
click at [496, 147] on div "1 – Goal state 2 ( x − 1 ) = 4 2\left(x-1\right)=4 2 ( x − 1 ) = 4 Goal: x = 3 …" at bounding box center [370, 151] width 434 height 129
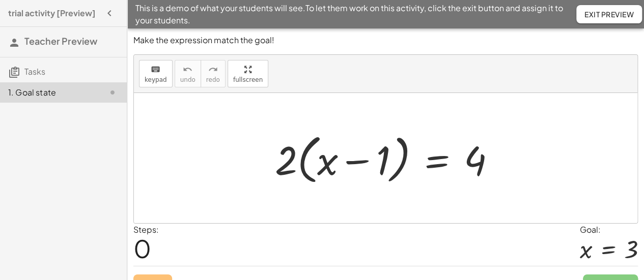
scroll to position [17, 0]
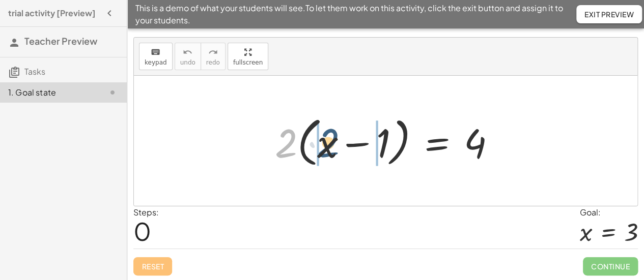
drag, startPoint x: 289, startPoint y: 148, endPoint x: 336, endPoint y: 148, distance: 46.8
click at [336, 148] on div at bounding box center [389, 141] width 239 height 59
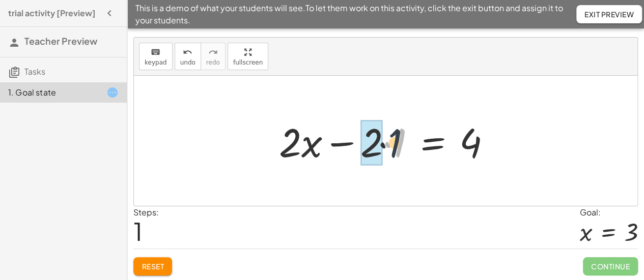
drag, startPoint x: 397, startPoint y: 152, endPoint x: 370, endPoint y: 152, distance: 26.5
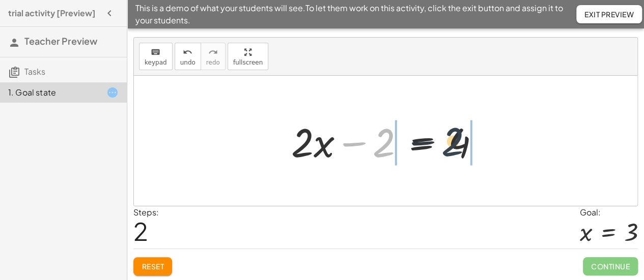
drag, startPoint x: 380, startPoint y: 148, endPoint x: 508, endPoint y: 131, distance: 129.4
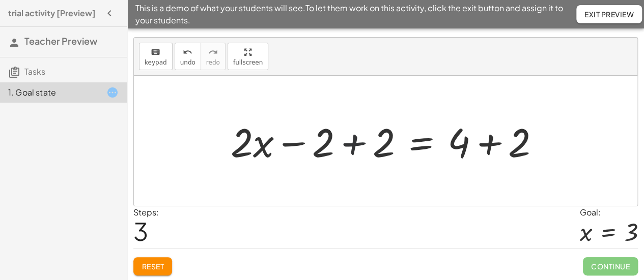
click at [357, 140] on div at bounding box center [390, 141] width 328 height 52
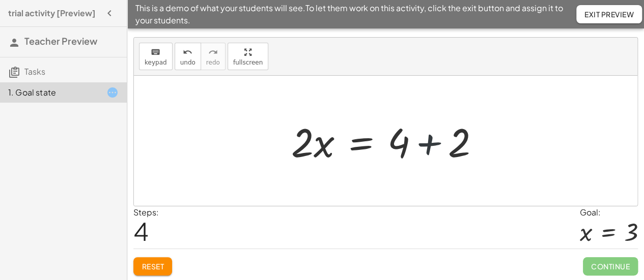
click at [428, 142] on div at bounding box center [389, 141] width 207 height 52
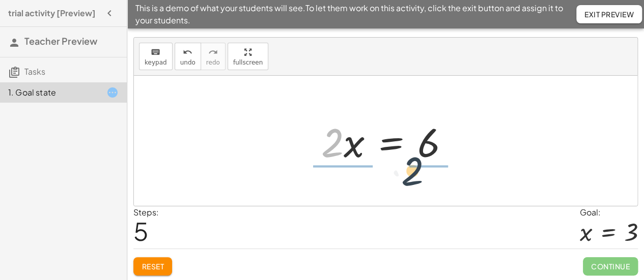
drag, startPoint x: 328, startPoint y: 153, endPoint x: 448, endPoint y: 178, distance: 122.7
click at [448, 178] on div "· 2 · ( + x − 1 ) = 4 + · 2 · x − · 2 · 1 = 4 + · 2 · x − 2 = 4 + · 2 · x − 2 +…" at bounding box center [385, 141] width 503 height 130
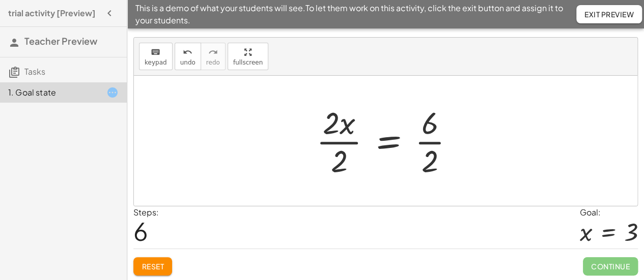
click at [425, 146] on div at bounding box center [389, 141] width 157 height 78
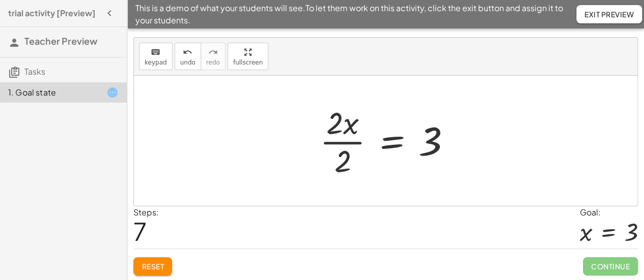
click at [335, 146] on div at bounding box center [390, 141] width 150 height 78
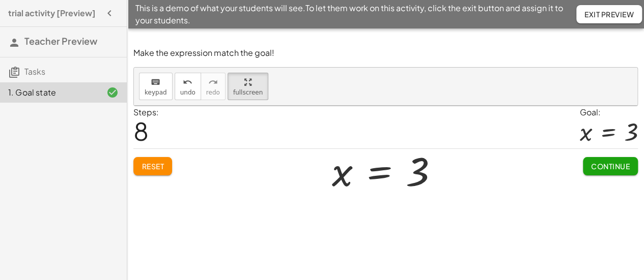
scroll to position [0, 0]
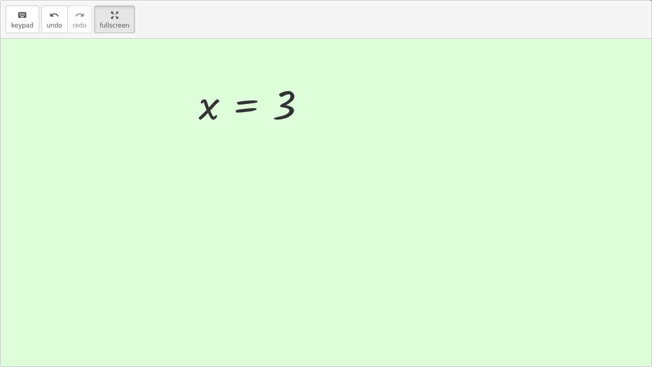
drag, startPoint x: 242, startPoint y: 53, endPoint x: 242, endPoint y: 115, distance: 61.6
click at [242, 115] on div "keyboard keypad undo undo redo redo fullscreen · 2 · ( + x − 1 ) = 4 + · 2 · x …" at bounding box center [326, 184] width 651 height 366
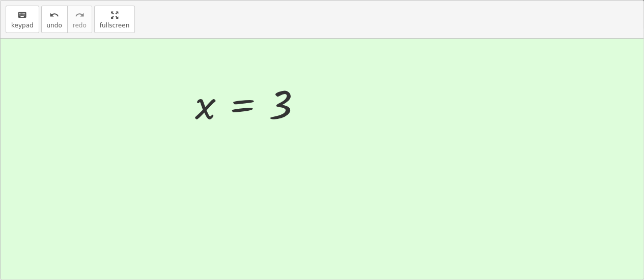
drag, startPoint x: 119, startPoint y: 24, endPoint x: 119, endPoint y: -38, distance: 61.6
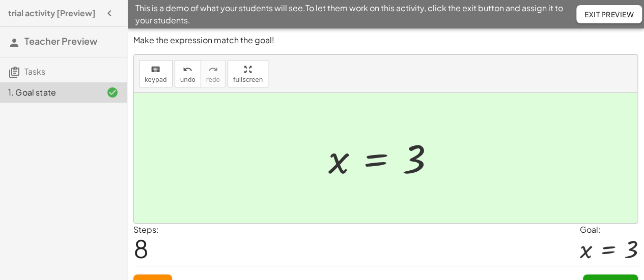
click at [119, 0] on html "trial activity [Preview] Teacher Preview Tasks 1. Goal state This is a demo of …" at bounding box center [322, 149] width 644 height 299
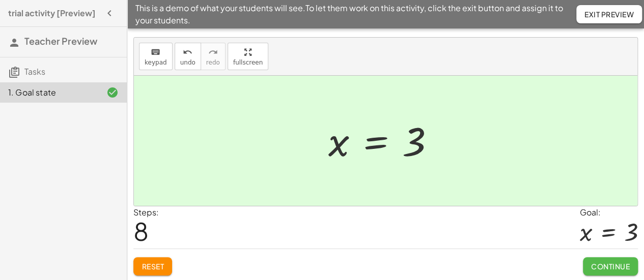
click at [617, 269] on span "Continue" at bounding box center [610, 266] width 39 height 9
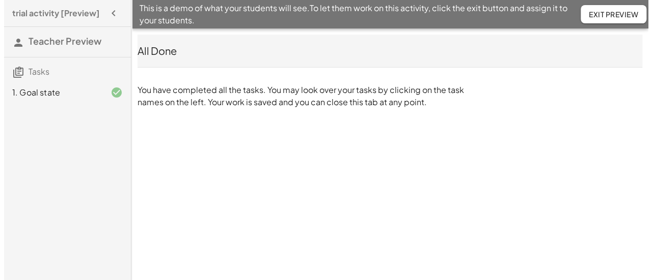
scroll to position [0, 0]
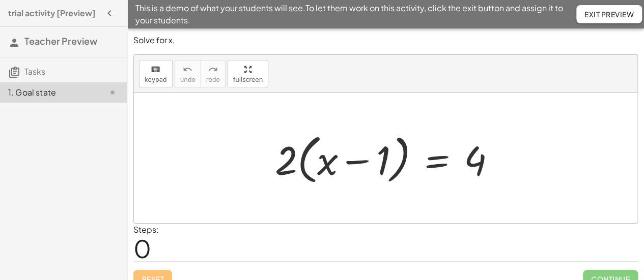
scroll to position [13, 0]
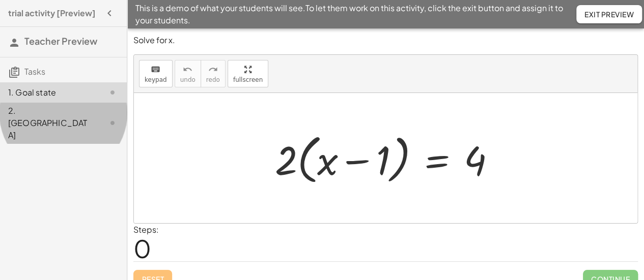
click at [74, 117] on div "2. [GEOGRAPHIC_DATA]" at bounding box center [49, 123] width 82 height 37
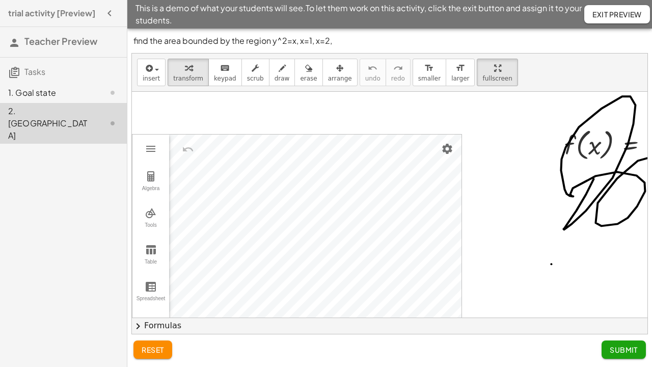
drag, startPoint x: 466, startPoint y: 77, endPoint x: 466, endPoint y: 139, distance: 61.6
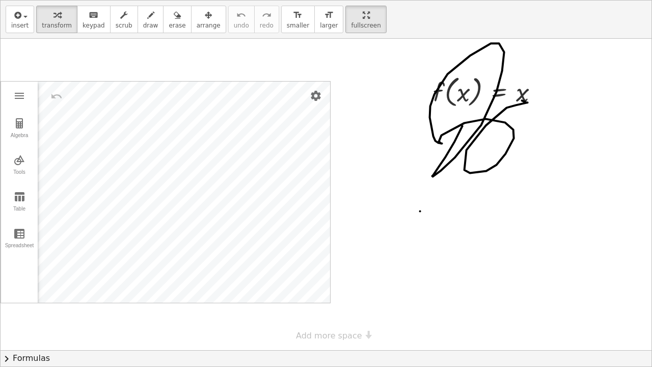
click at [466, 139] on div "insert select one: Math Expression Function Text Youtube Video Graphing Geometr…" at bounding box center [326, 184] width 651 height 366
click at [5, 280] on span "chevron_right" at bounding box center [7, 358] width 12 height 12
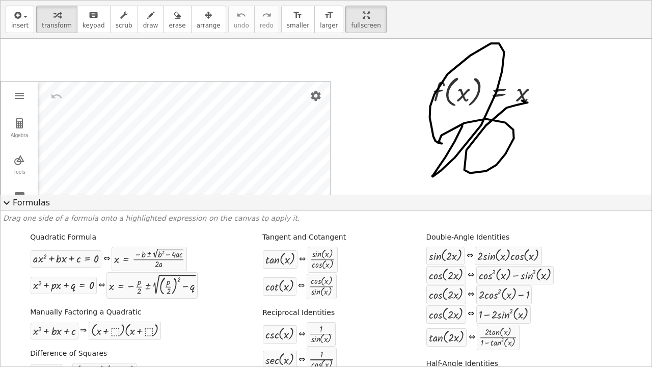
click at [643, 191] on div "insert select one: Math Expression Function Text Youtube Video Graphing Geometr…" at bounding box center [326, 183] width 652 height 367
click at [23, 201] on button "expand_more Formulas" at bounding box center [326, 202] width 651 height 16
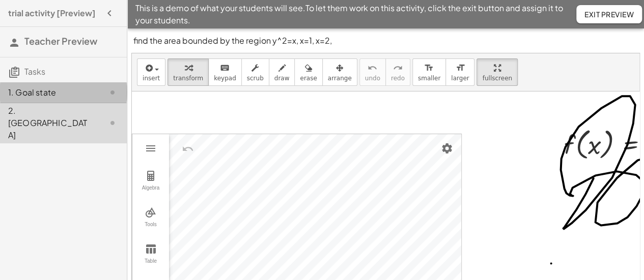
click at [81, 97] on div "1. Goal state" at bounding box center [49, 93] width 82 height 12
